Goal: Information Seeking & Learning: Learn about a topic

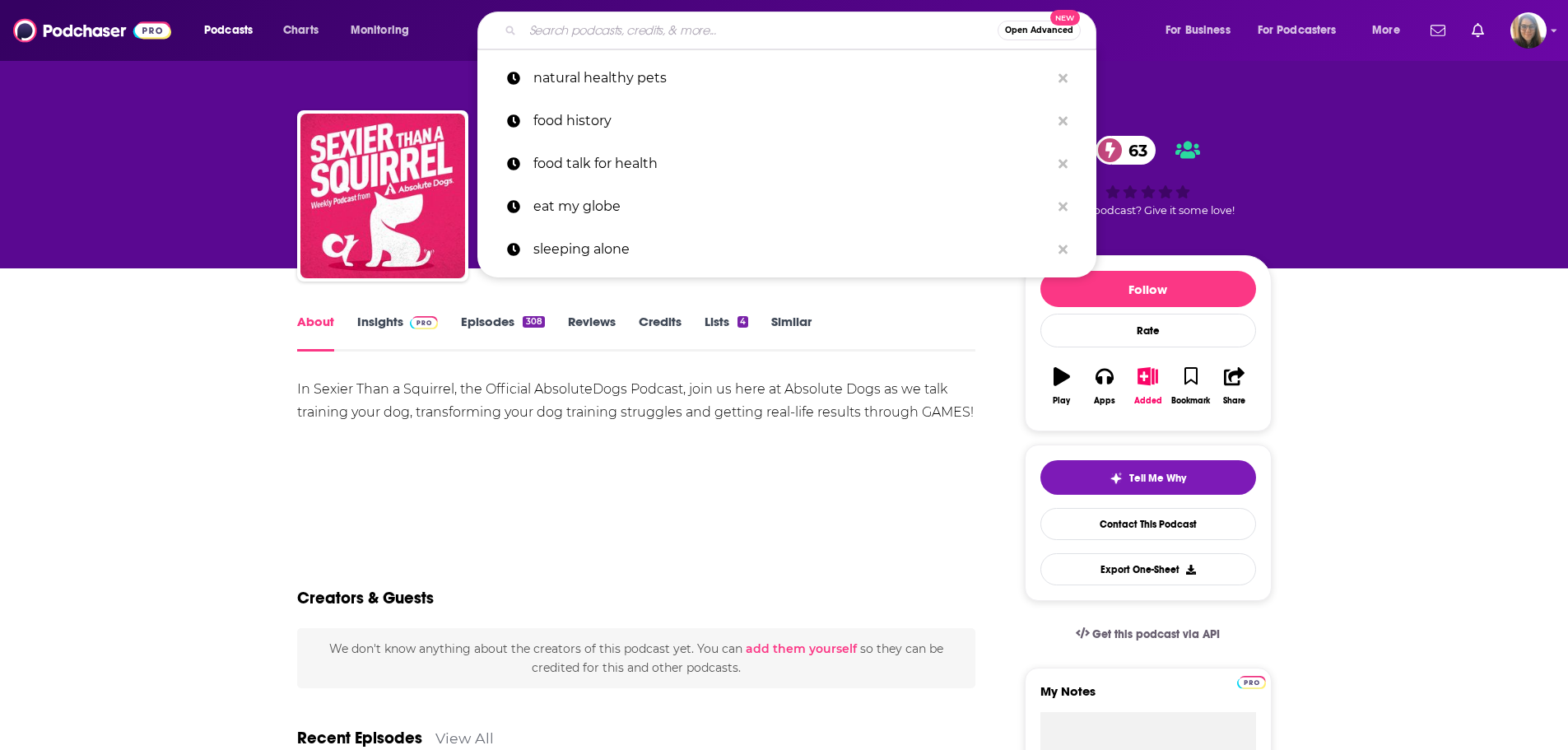
click at [690, 18] on input "Search podcasts, credits, & more..." at bounding box center [760, 30] width 475 height 27
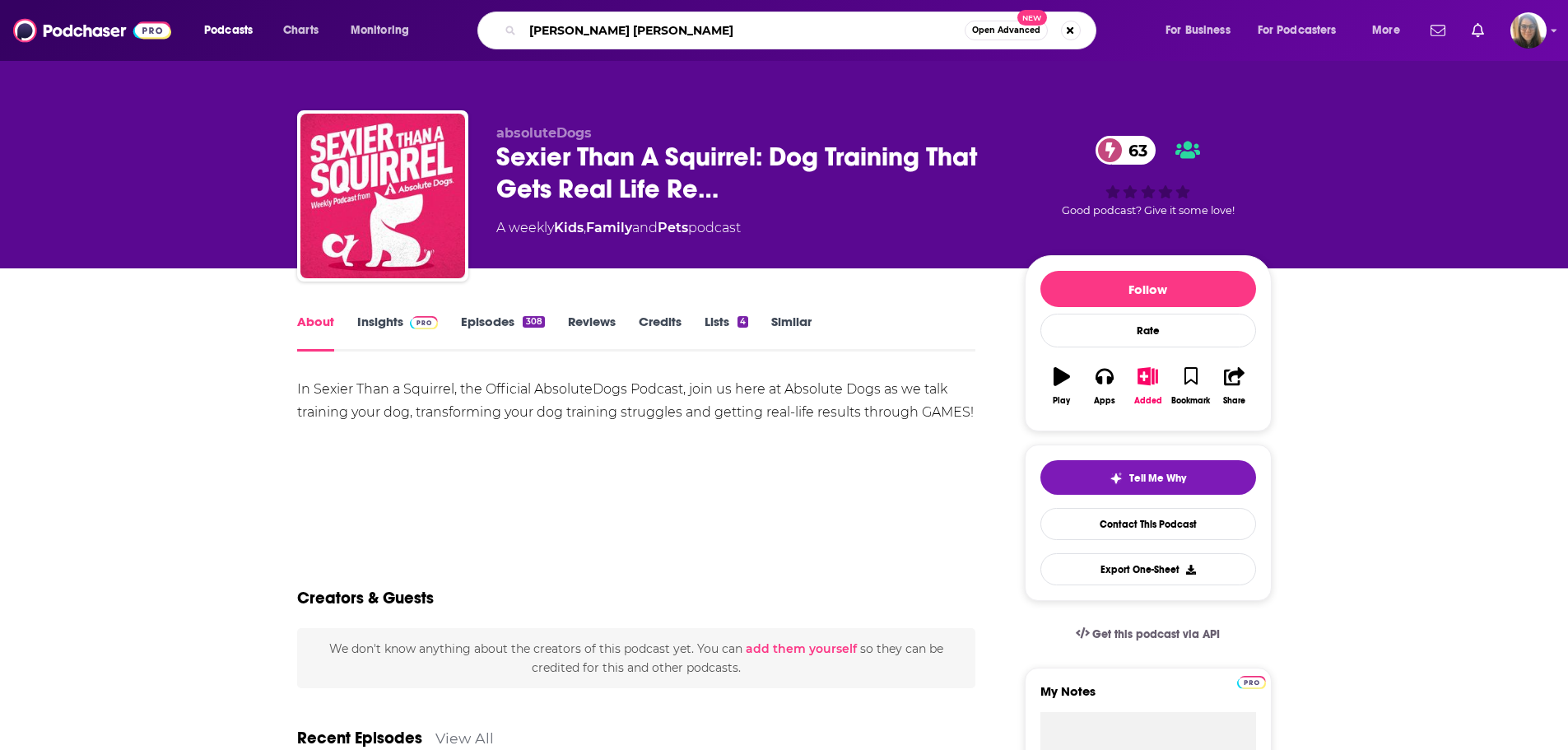
type input "[PERSON_NAME]"
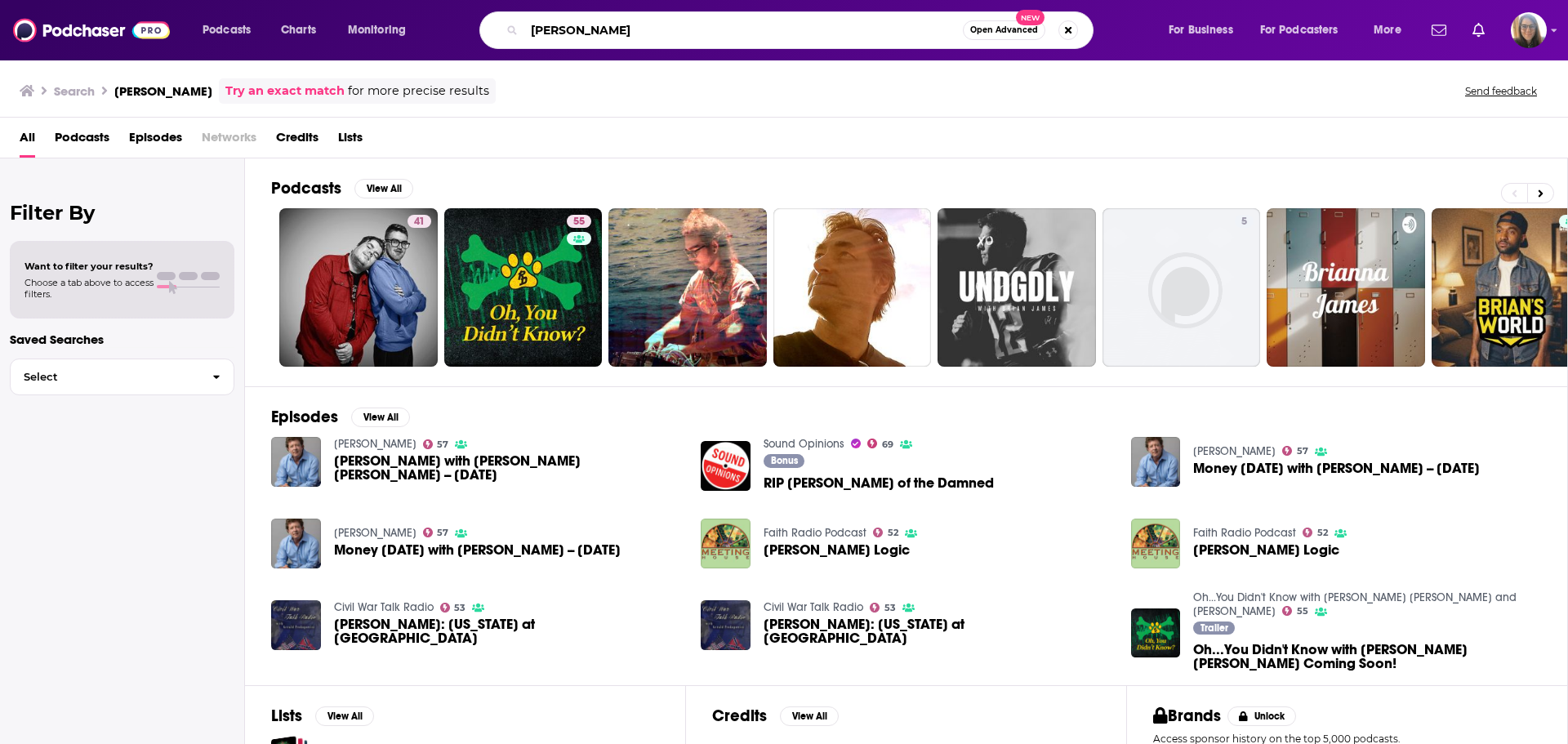
drag, startPoint x: 620, startPoint y: 38, endPoint x: 468, endPoint y: 30, distance: 152.2
click at [468, 30] on div "[PERSON_NAME] Open Advanced New" at bounding box center [802, 30] width 698 height 38
type input "howl in the wilderness"
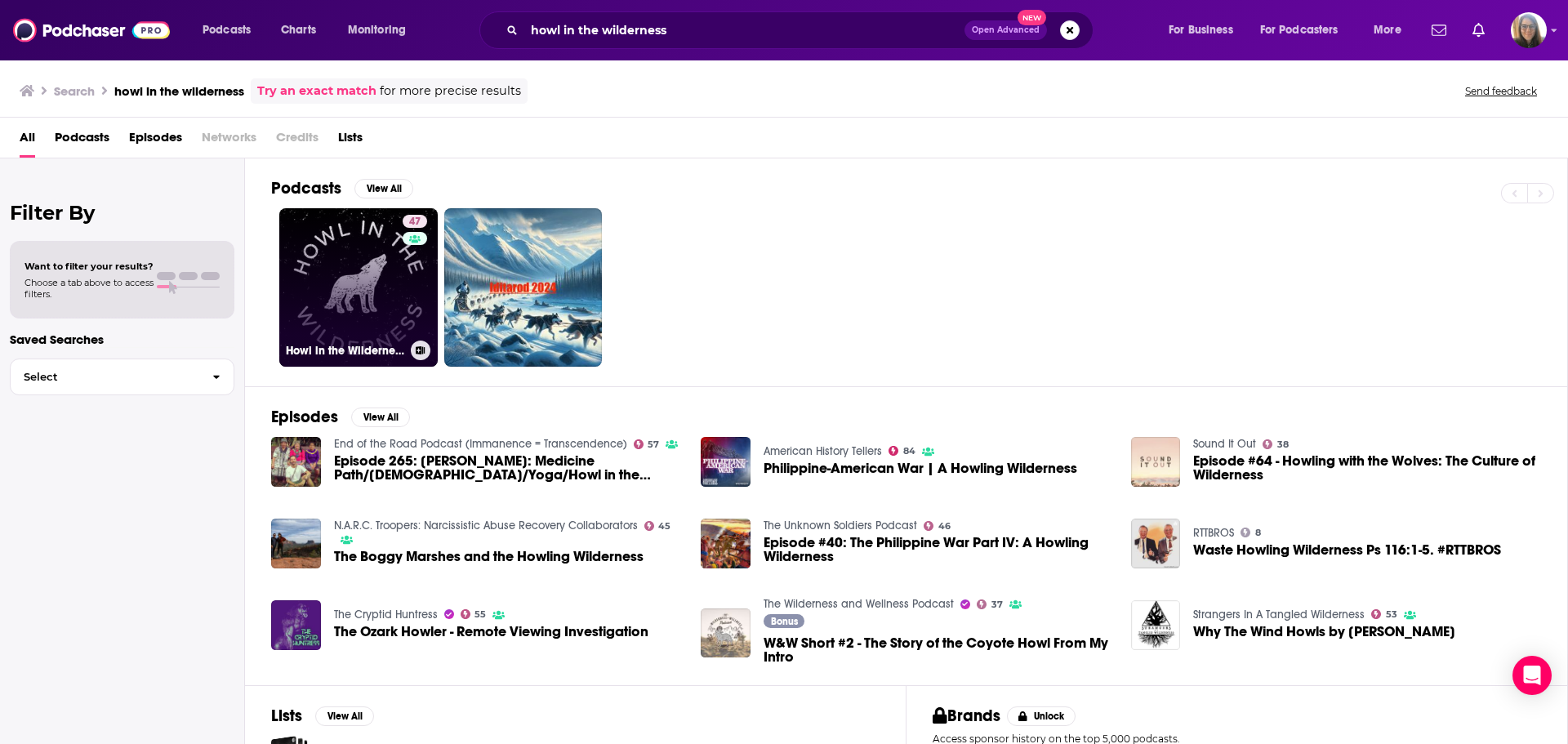
click at [331, 271] on link "47 Howl in the Wilderness" at bounding box center [358, 287] width 158 height 158
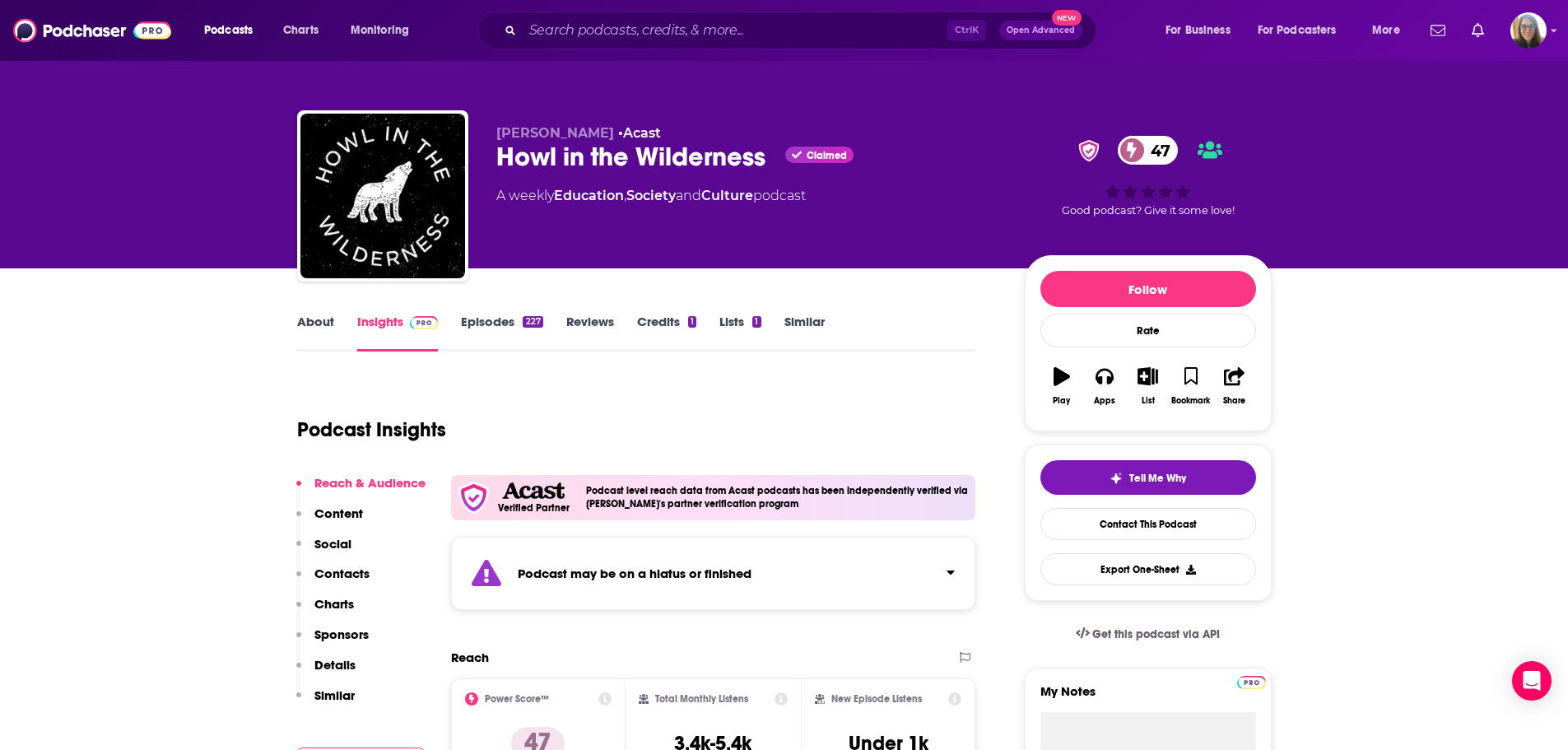
click at [508, 321] on link "Episodes 227" at bounding box center [501, 332] width 81 height 38
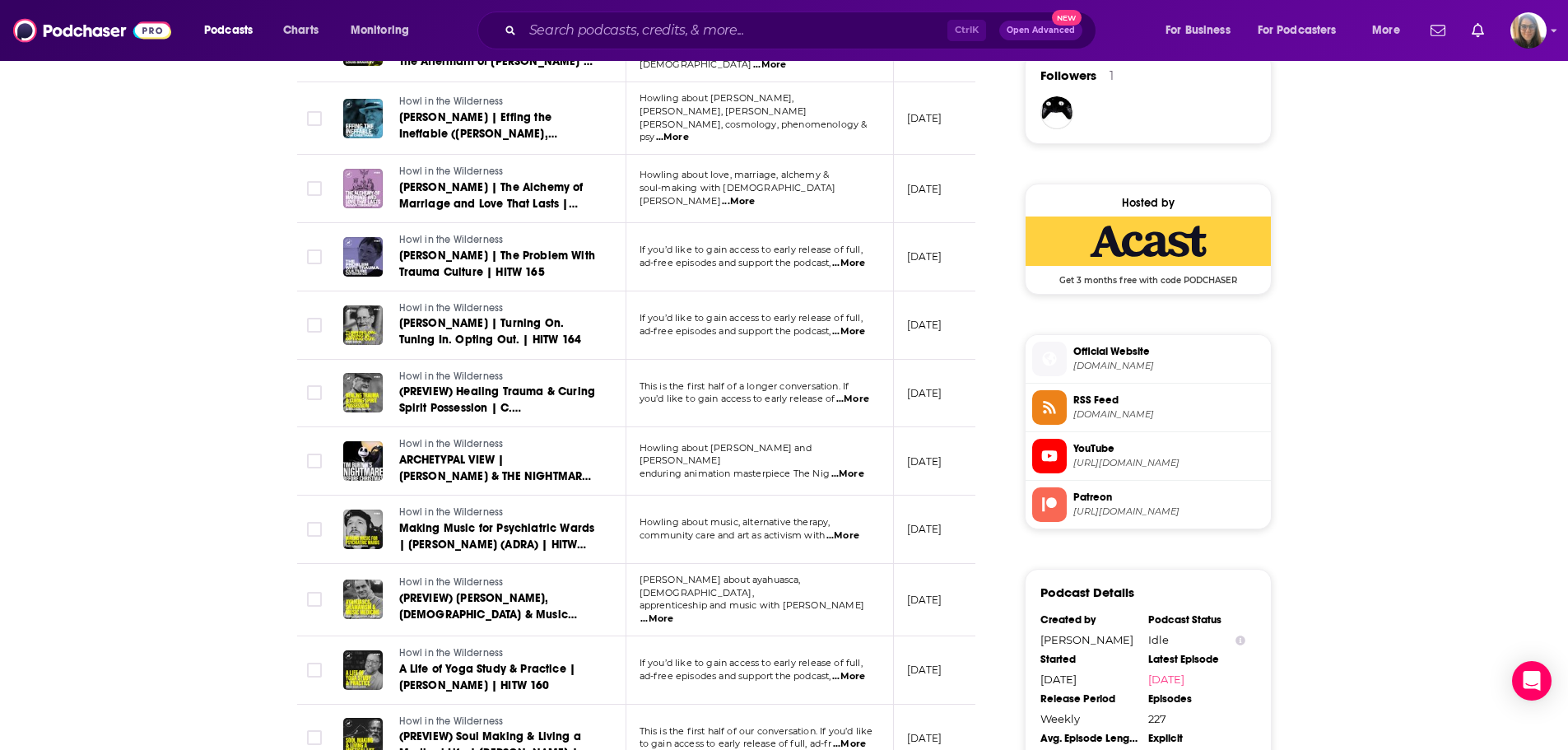
scroll to position [1219, 0]
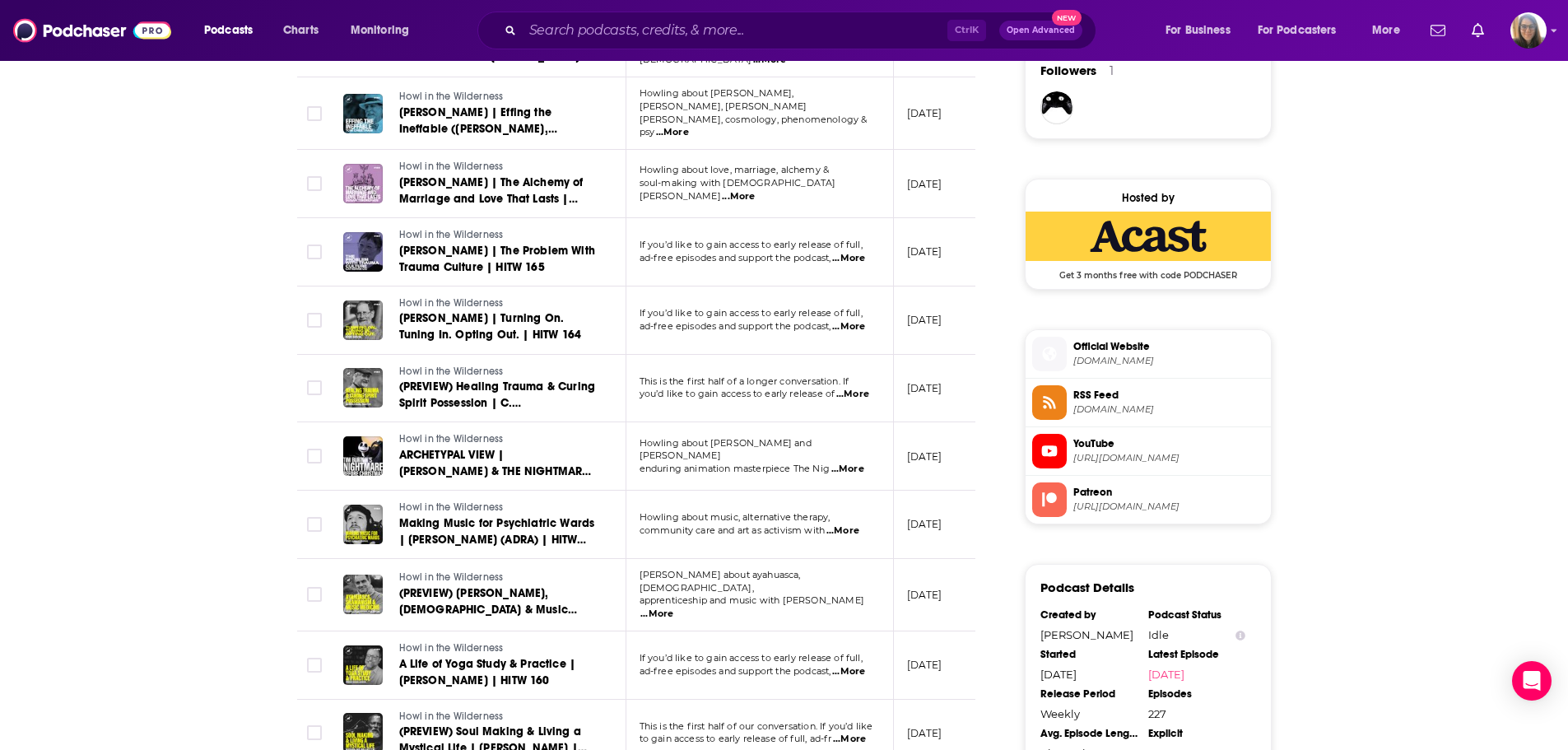
click at [1130, 455] on span "[URL][DOMAIN_NAME]" at bounding box center [1168, 458] width 191 height 12
